Goal: Transaction & Acquisition: Purchase product/service

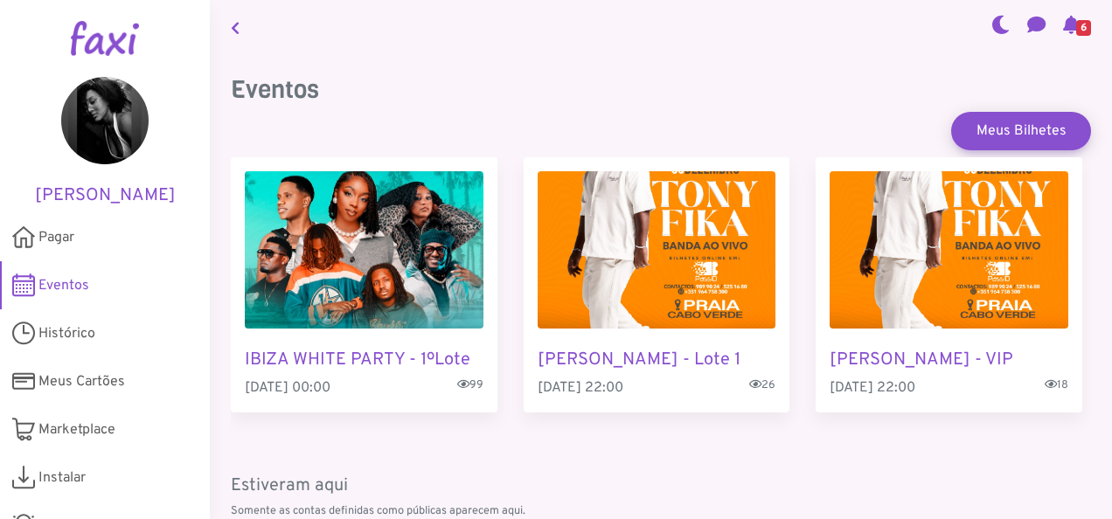
click at [516, 79] on h3 "Eventos" at bounding box center [661, 90] width 860 height 30
click at [575, 56] on div "Eventos Meus Bilhetes IBIZA WHITE PARTY - 1ºLote [DATE] 00:00 99 [PERSON_NAME] …" at bounding box center [661, 519] width 902 height 930
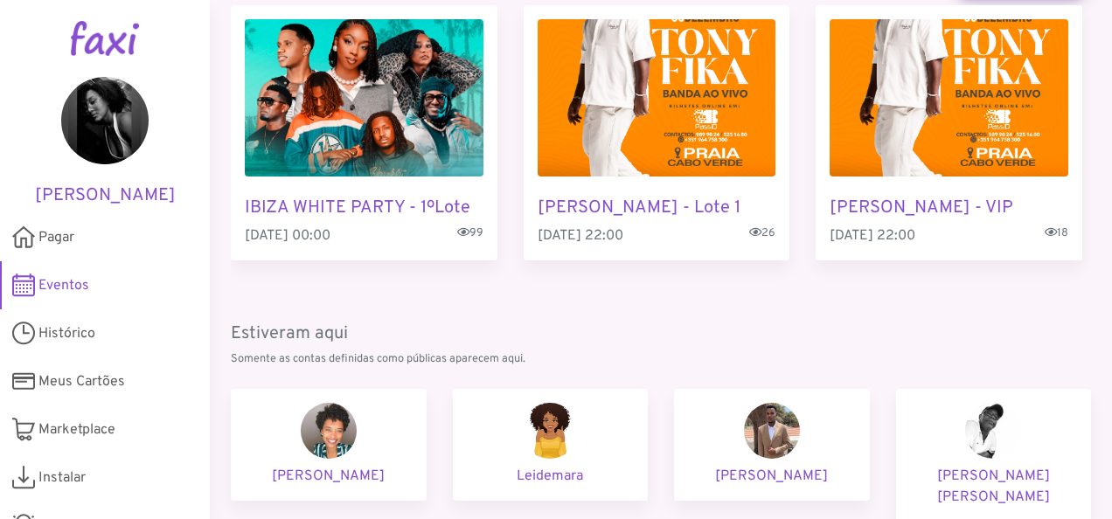
scroll to position [350, 0]
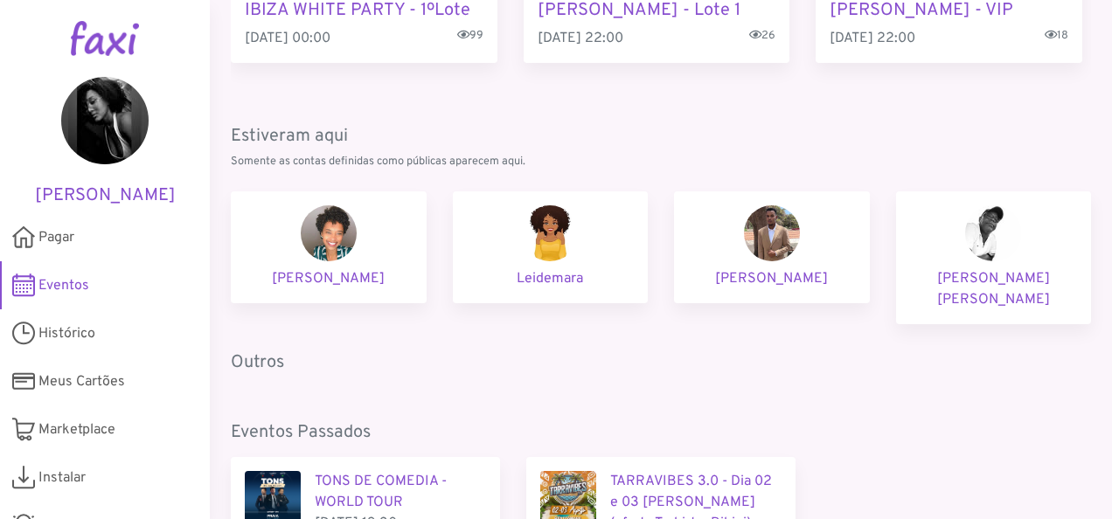
click at [779, 355] on div "Eventos Meus Bilhetes IBIZA WHITE PARTY - 1ºLote [DATE] 00:00 99 [PERSON_NAME] …" at bounding box center [661, 159] width 860 height 867
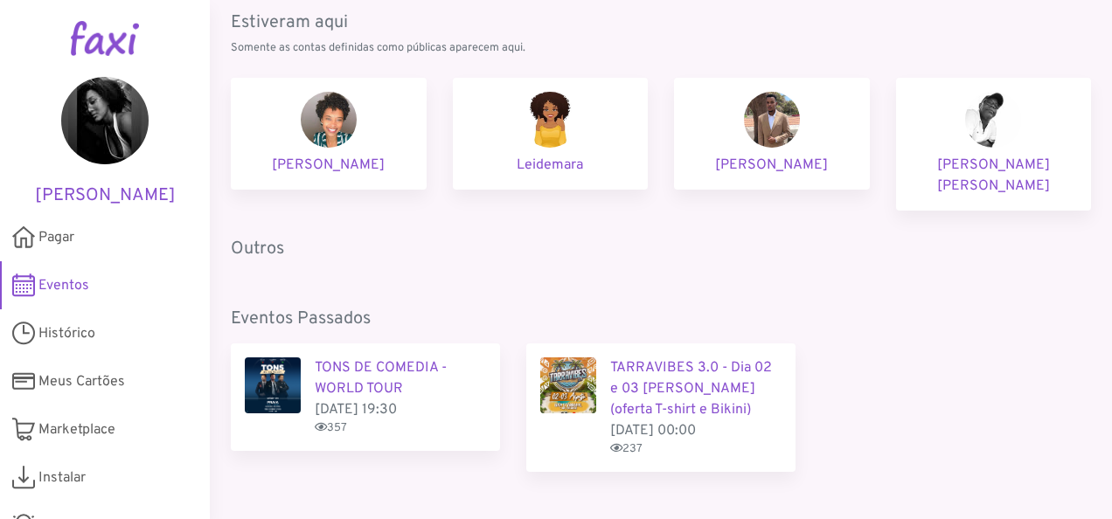
scroll to position [486, 0]
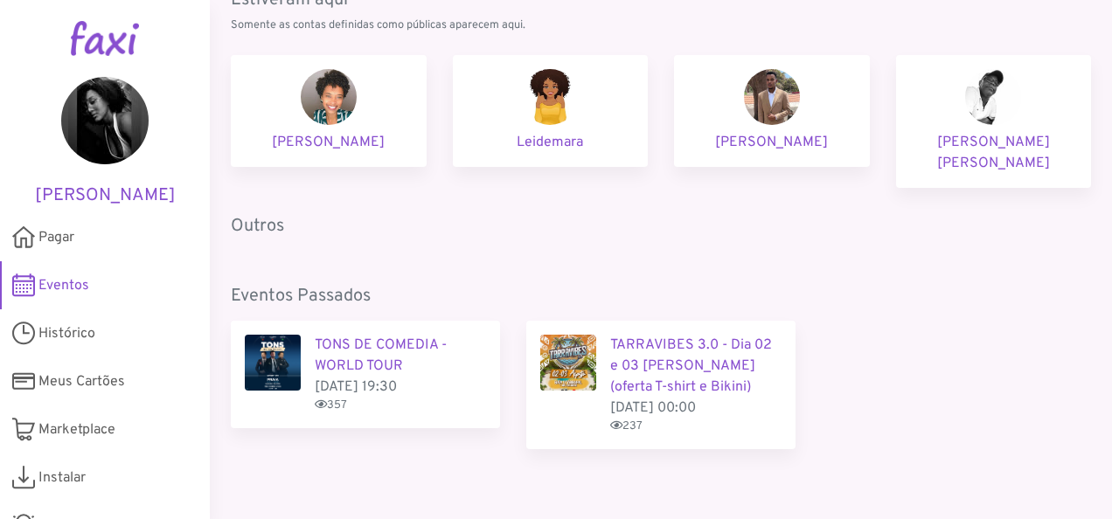
click at [58, 278] on span "Eventos" at bounding box center [63, 285] width 51 height 21
click at [61, 277] on span "Eventos" at bounding box center [63, 285] width 51 height 21
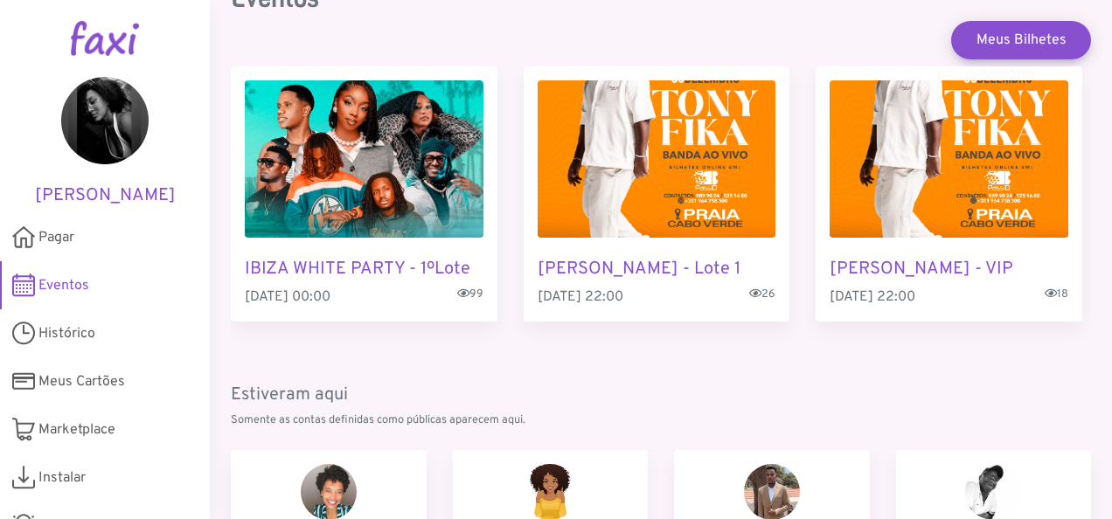
scroll to position [0, 0]
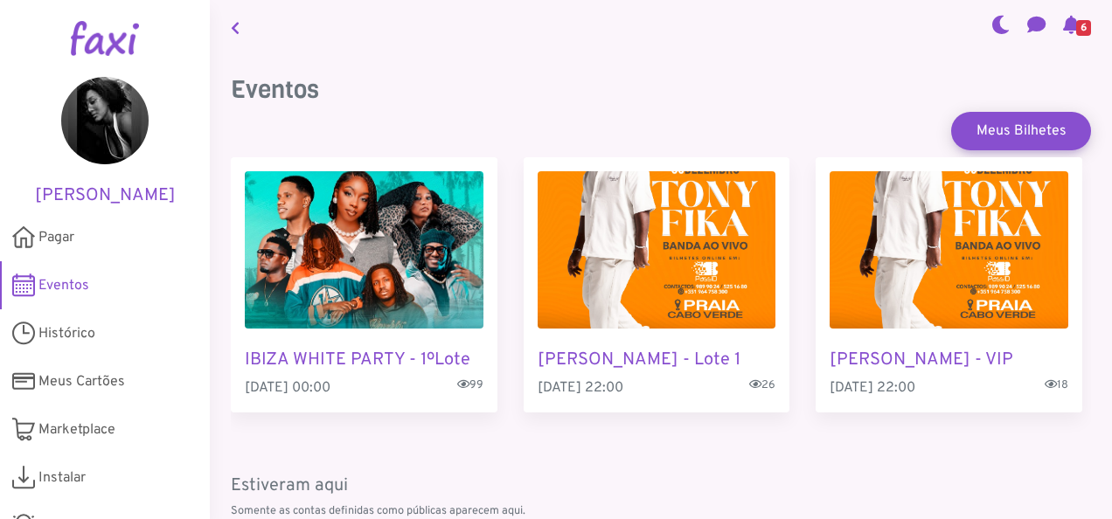
click at [648, 229] on img "2 / 3" at bounding box center [656, 249] width 239 height 157
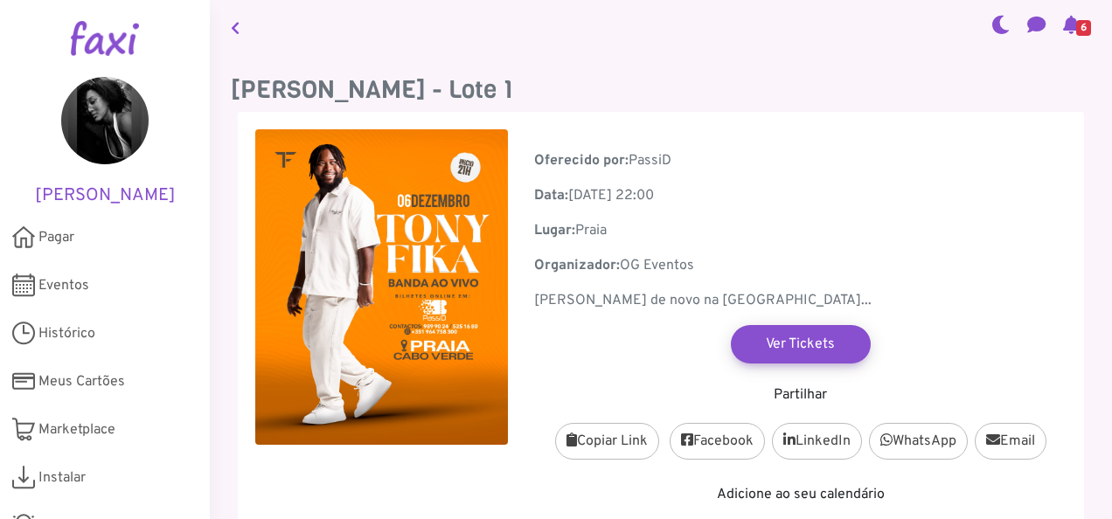
click at [232, 26] on icon at bounding box center [235, 28] width 9 height 14
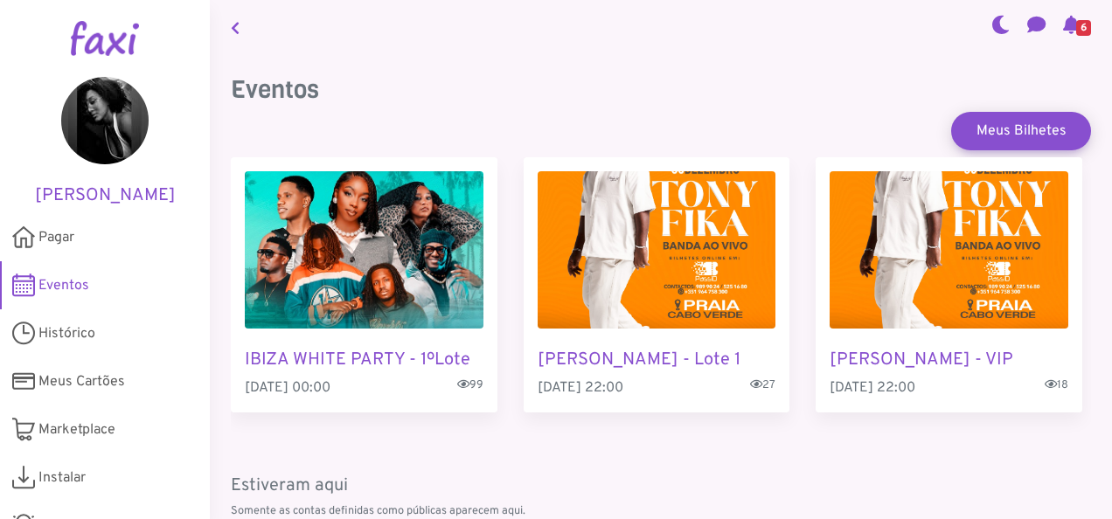
click at [704, 267] on img "2 / 3" at bounding box center [656, 249] width 239 height 157
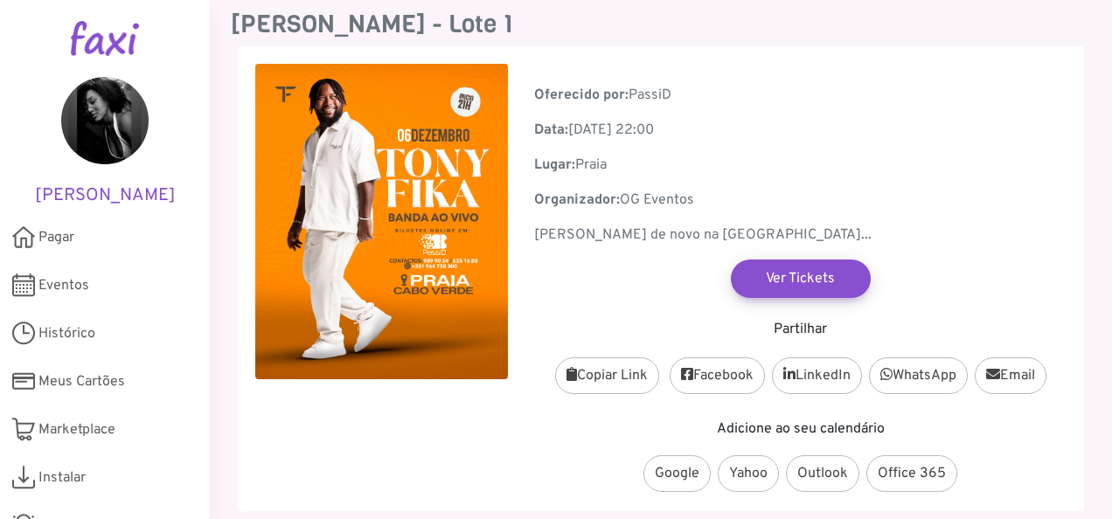
scroll to position [147, 0]
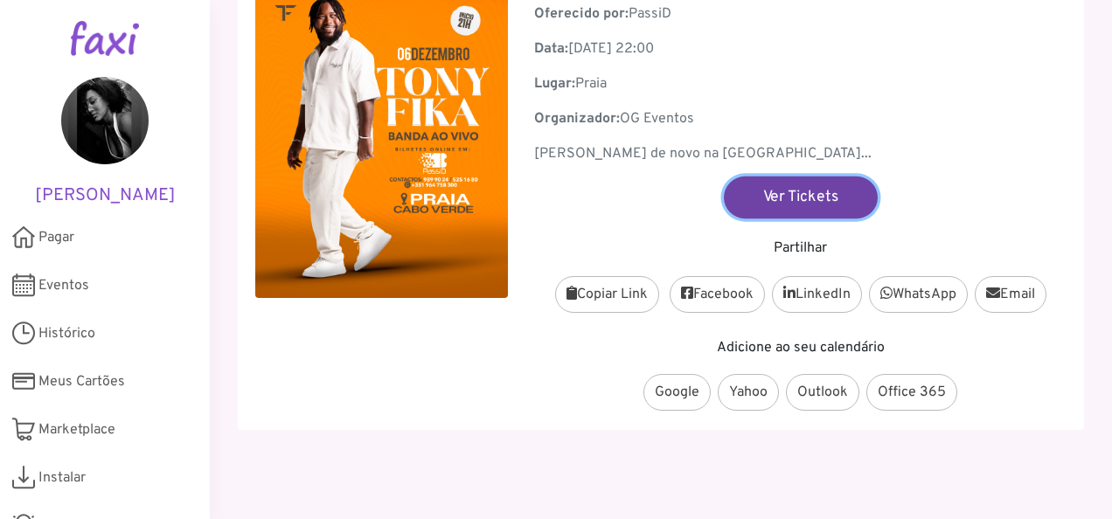
click at [797, 192] on link "Ver Tickets" at bounding box center [801, 197] width 154 height 42
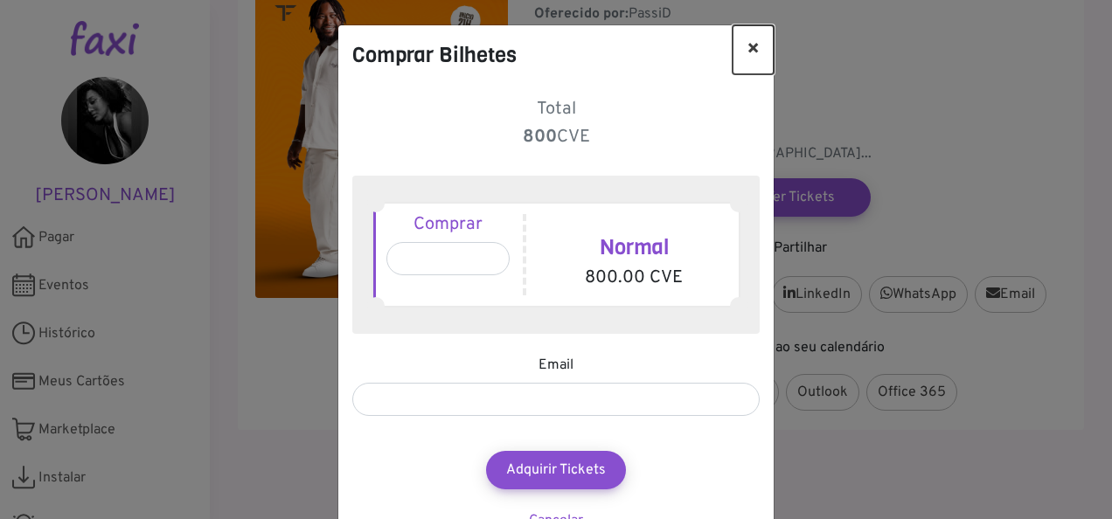
click at [750, 41] on button "×" at bounding box center [752, 49] width 41 height 49
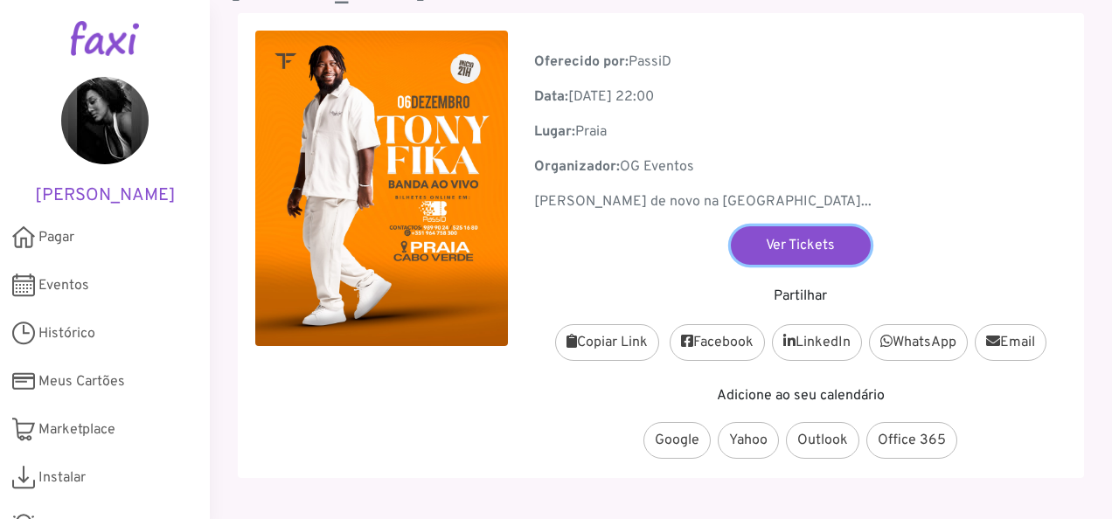
scroll to position [59, 0]
